Goal: Task Accomplishment & Management: Use online tool/utility

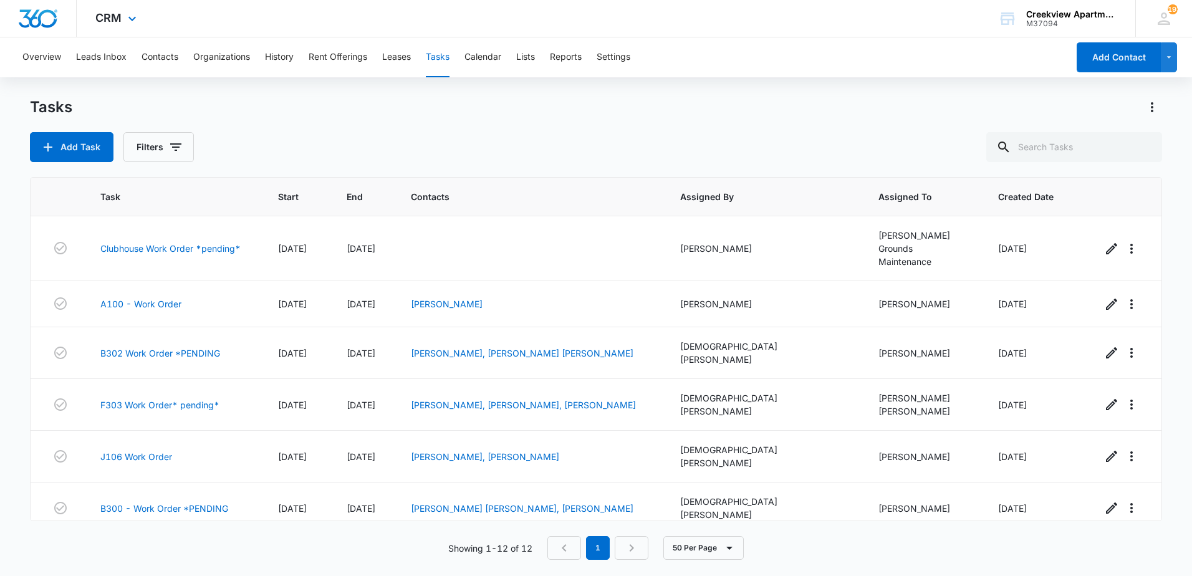
scroll to position [260, 0]
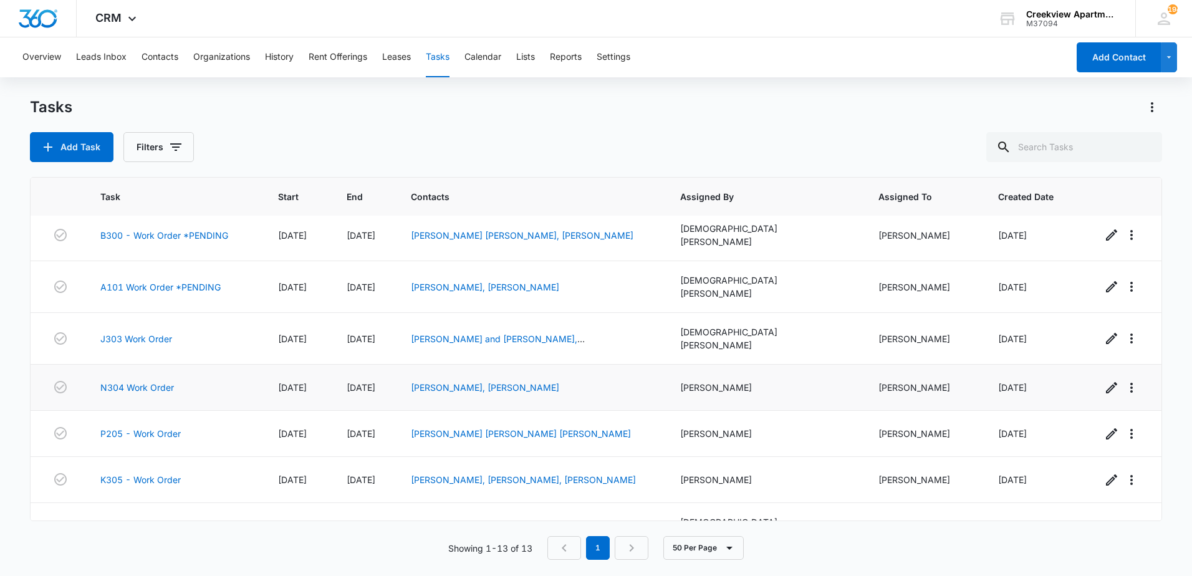
scroll to position [306, 0]
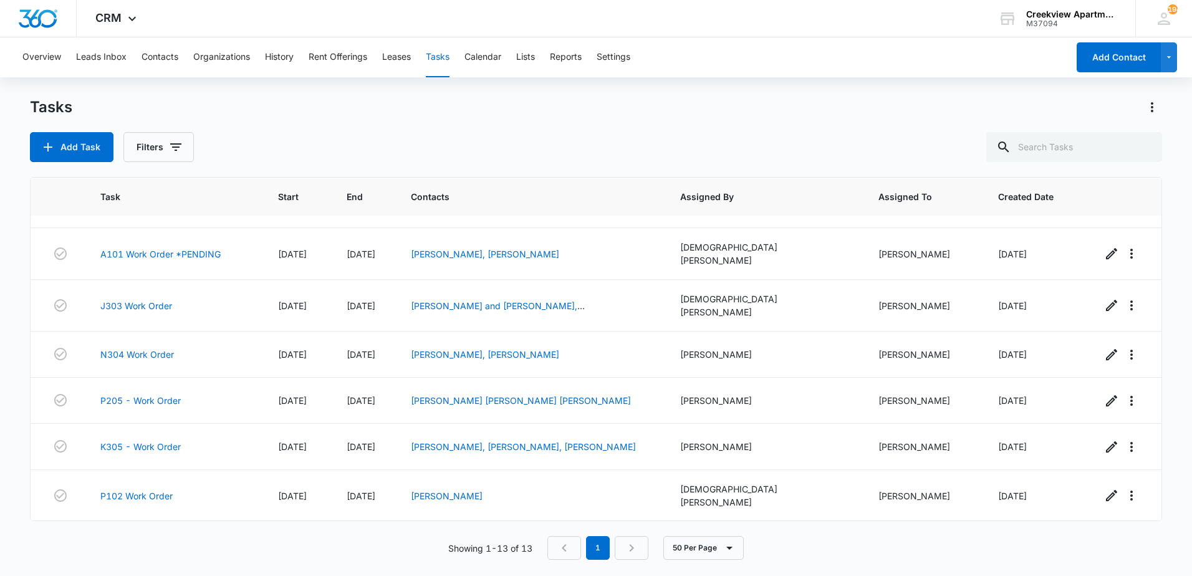
click at [155, 538] on link "F206 - Work Order" at bounding box center [140, 544] width 80 height 13
